Goal: Book appointment/travel/reservation

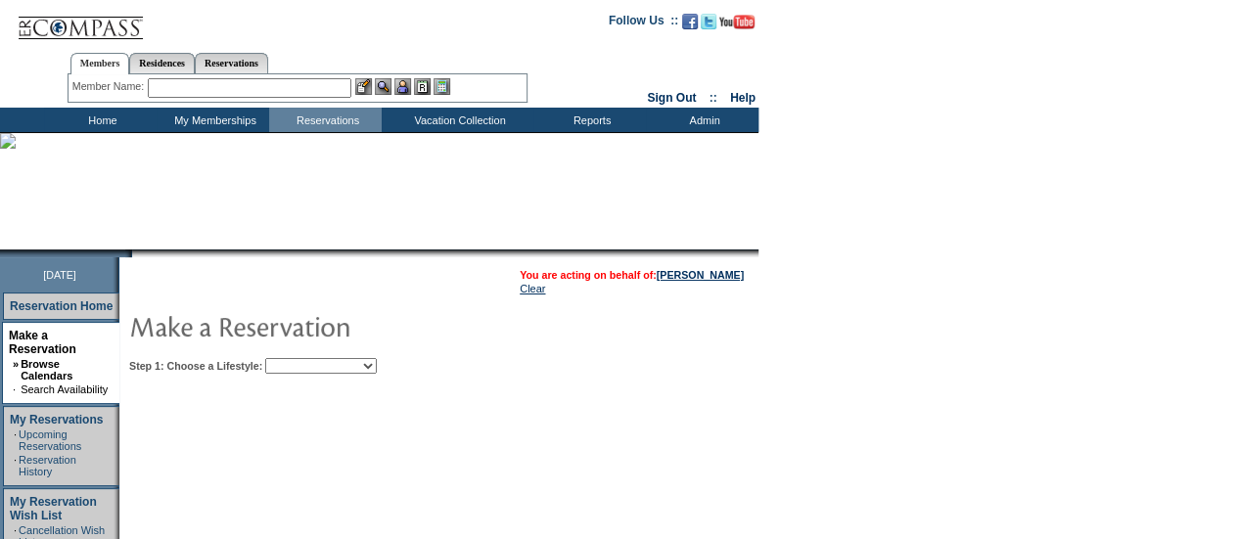
click at [377, 369] on select "Beach Leisure Metropolitan Mountain OIAL for Adventure OIAL for Couples OIAL fo…" at bounding box center [321, 366] width 112 height 16
select select "Leisure"
click at [298, 358] on select "Beach Leisure Metropolitan Mountain OIAL for Adventure OIAL for Couples OIAL fo…" at bounding box center [321, 366] width 112 height 16
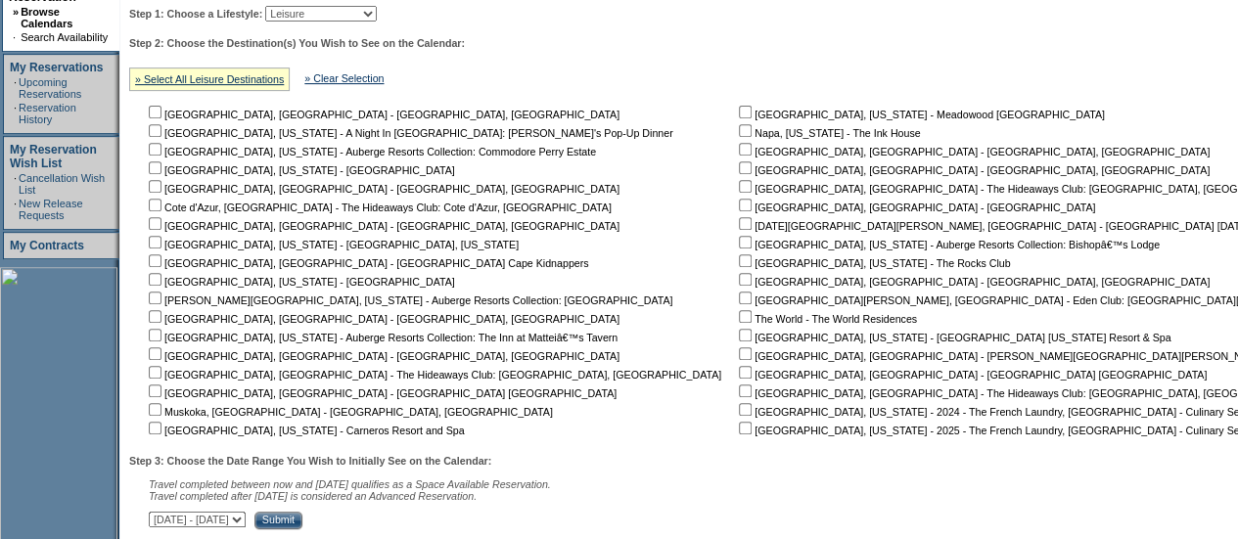
scroll to position [360, 0]
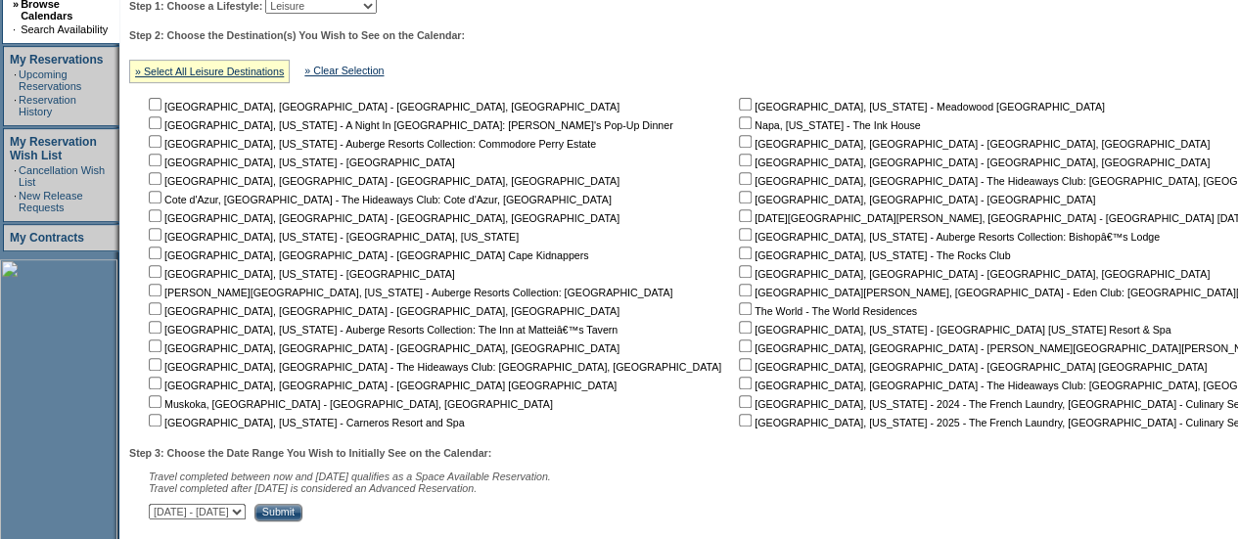
click at [739, 383] on input "checkbox" at bounding box center [745, 383] width 13 height 13
checkbox input "true"
click at [739, 347] on input "checkbox" at bounding box center [745, 345] width 13 height 13
checkbox input "true"
click at [246, 519] on select "[DATE] - [DATE] [DATE] - [DATE] [DATE] - [DATE] [DATE] - [DATE] [DATE] - [DATE]…" at bounding box center [197, 512] width 97 height 16
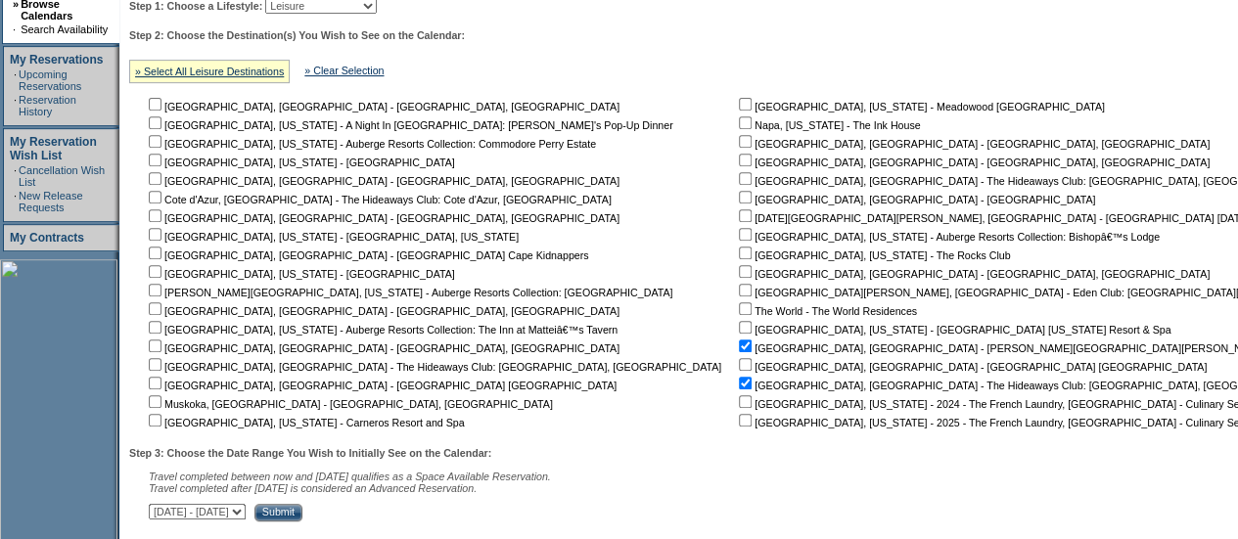
select select "[DATE]|[DATE]"
click at [158, 508] on select "[DATE] - [DATE] [DATE] - [DATE] [DATE] - [DATE] [DATE] - [DATE] [DATE] - [DATE]…" at bounding box center [197, 512] width 97 height 16
click at [302, 518] on input "Submit" at bounding box center [278, 513] width 48 height 18
